Goal: Task Accomplishment & Management: Manage account settings

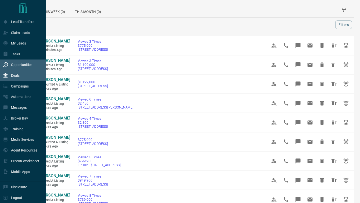
click at [6, 77] on icon at bounding box center [5, 75] width 5 height 5
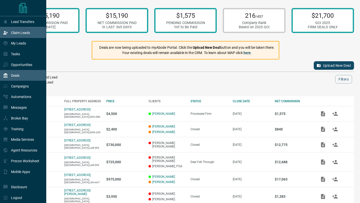
click at [11, 31] on div "Claim Leads" at bounding box center [16, 33] width 27 height 8
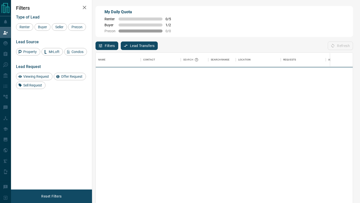
scroll to position [154, 257]
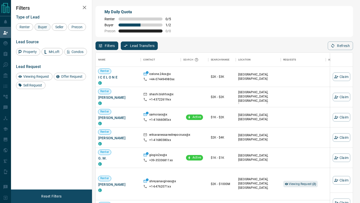
click at [44, 26] on span "Buyer" at bounding box center [42, 27] width 13 height 4
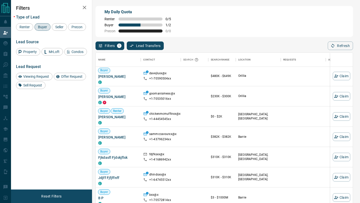
scroll to position [0, 0]
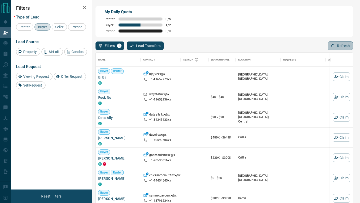
click at [336, 46] on button "Refresh" at bounding box center [340, 46] width 25 height 9
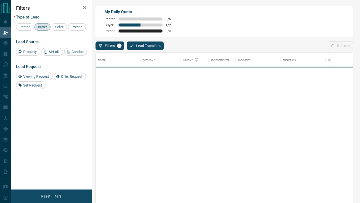
scroll to position [154, 257]
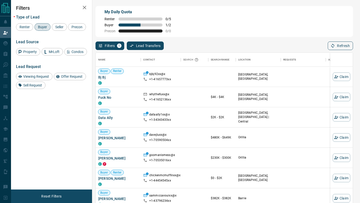
click at [336, 46] on button "Refresh" at bounding box center [340, 46] width 25 height 9
click at [335, 45] on button "Refresh" at bounding box center [340, 46] width 25 height 9
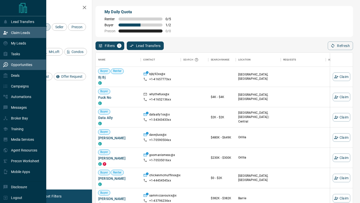
click at [4, 66] on icon at bounding box center [5, 64] width 5 height 5
